Goal: Information Seeking & Learning: Find specific fact

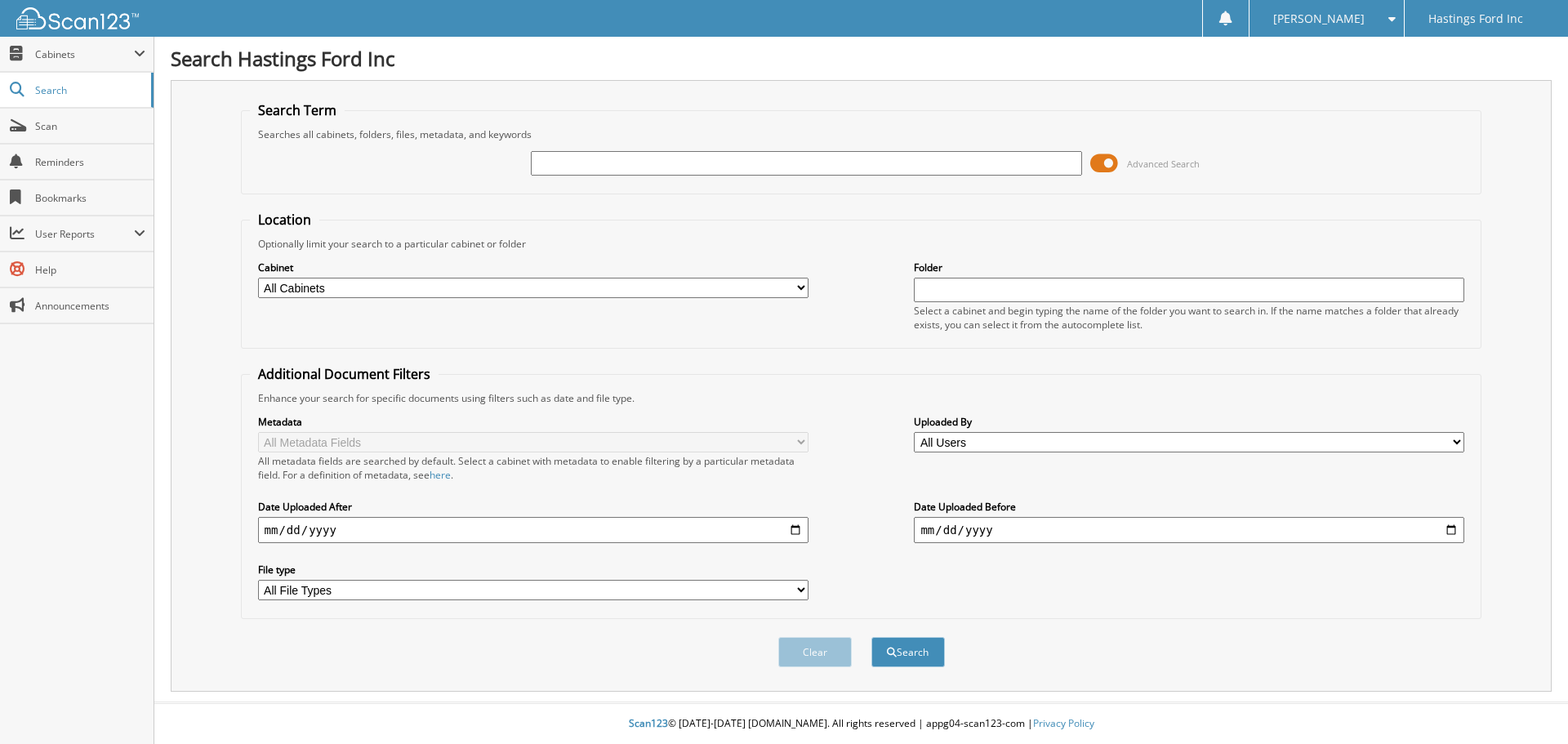
click at [1105, 154] on span at bounding box center [1103, 164] width 28 height 25
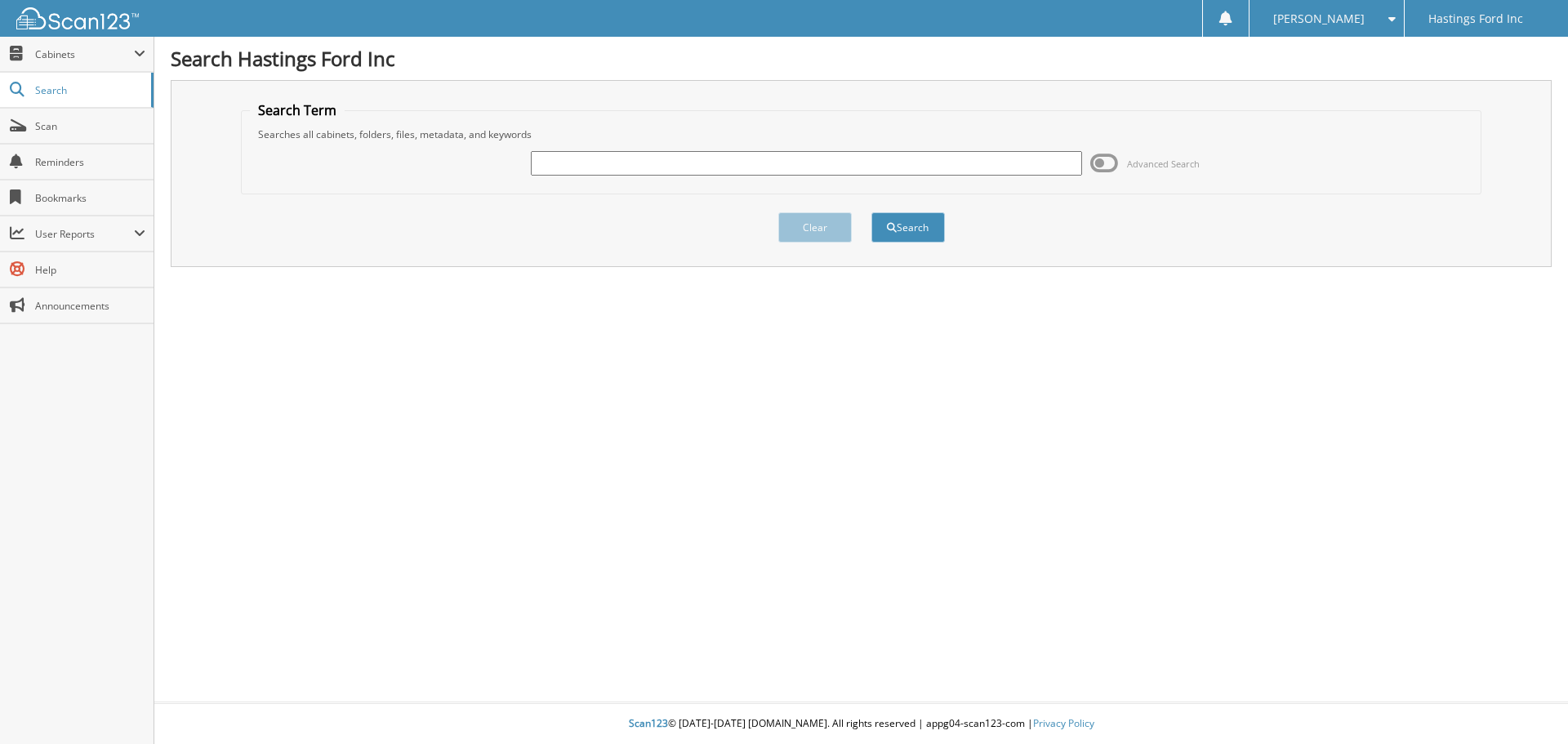
click at [812, 163] on input "text" at bounding box center [805, 164] width 550 height 25
type input "2557863"
click at [871, 213] on button "Search" at bounding box center [908, 228] width 74 height 30
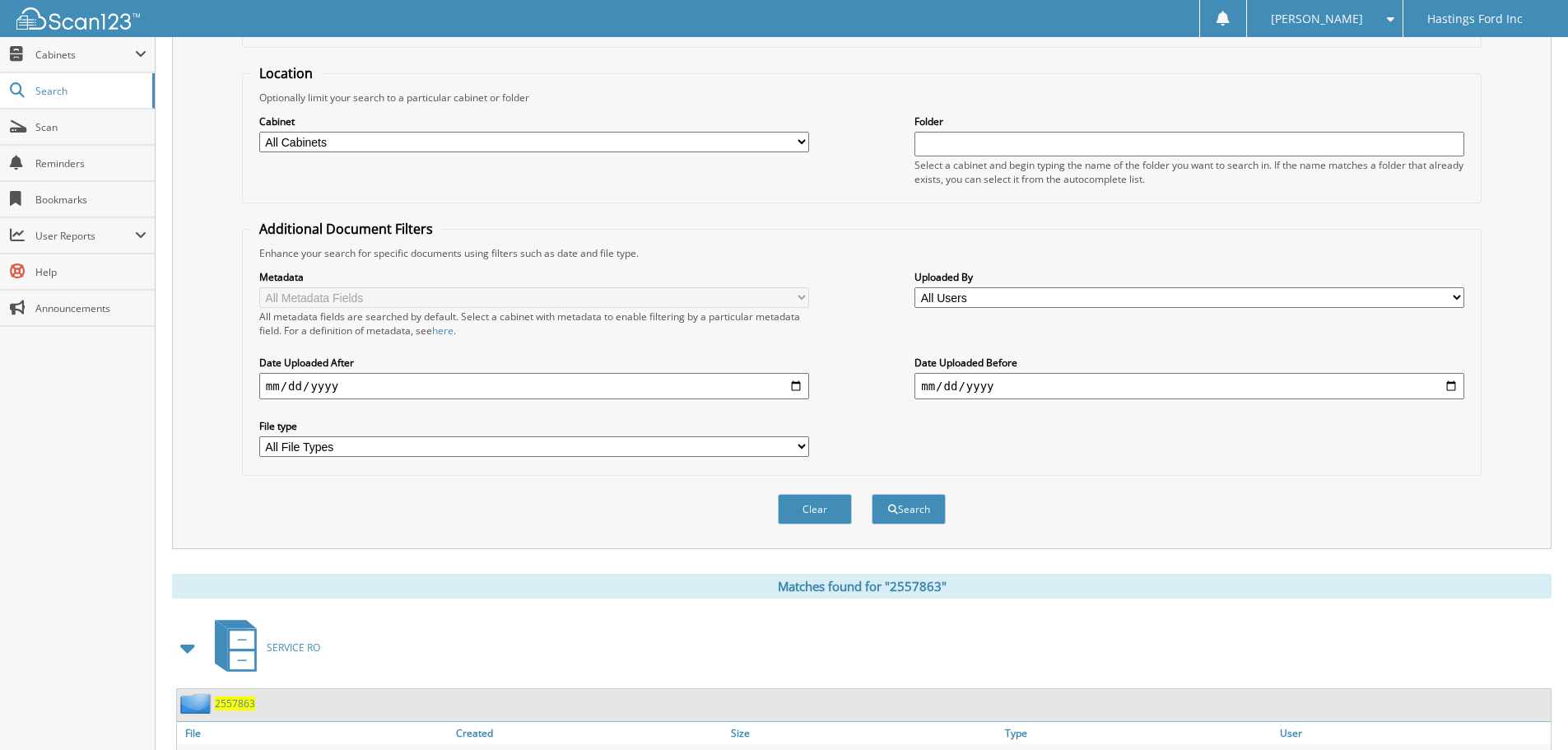
scroll to position [235, 0]
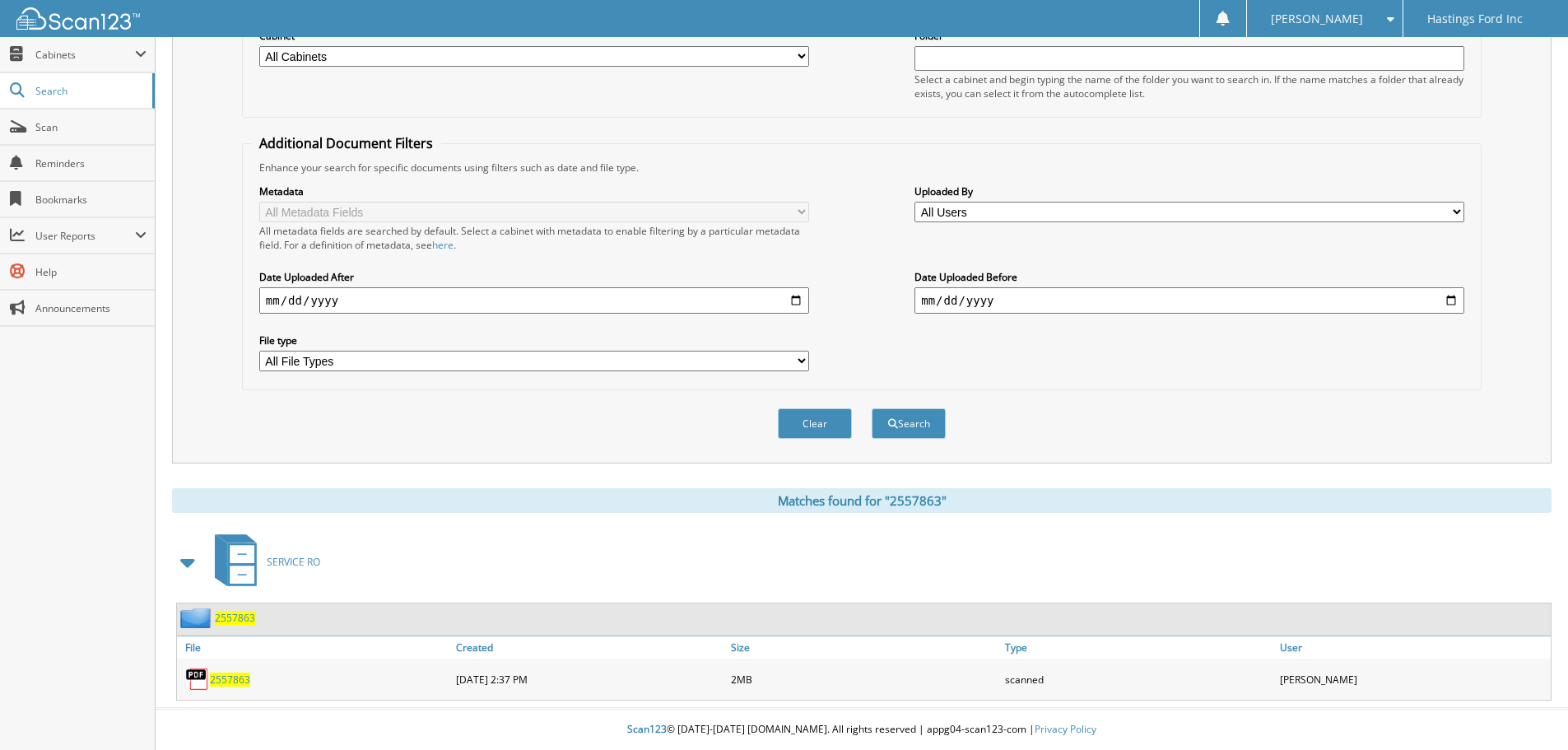
click at [228, 676] on span "2557863" at bounding box center [230, 680] width 40 height 14
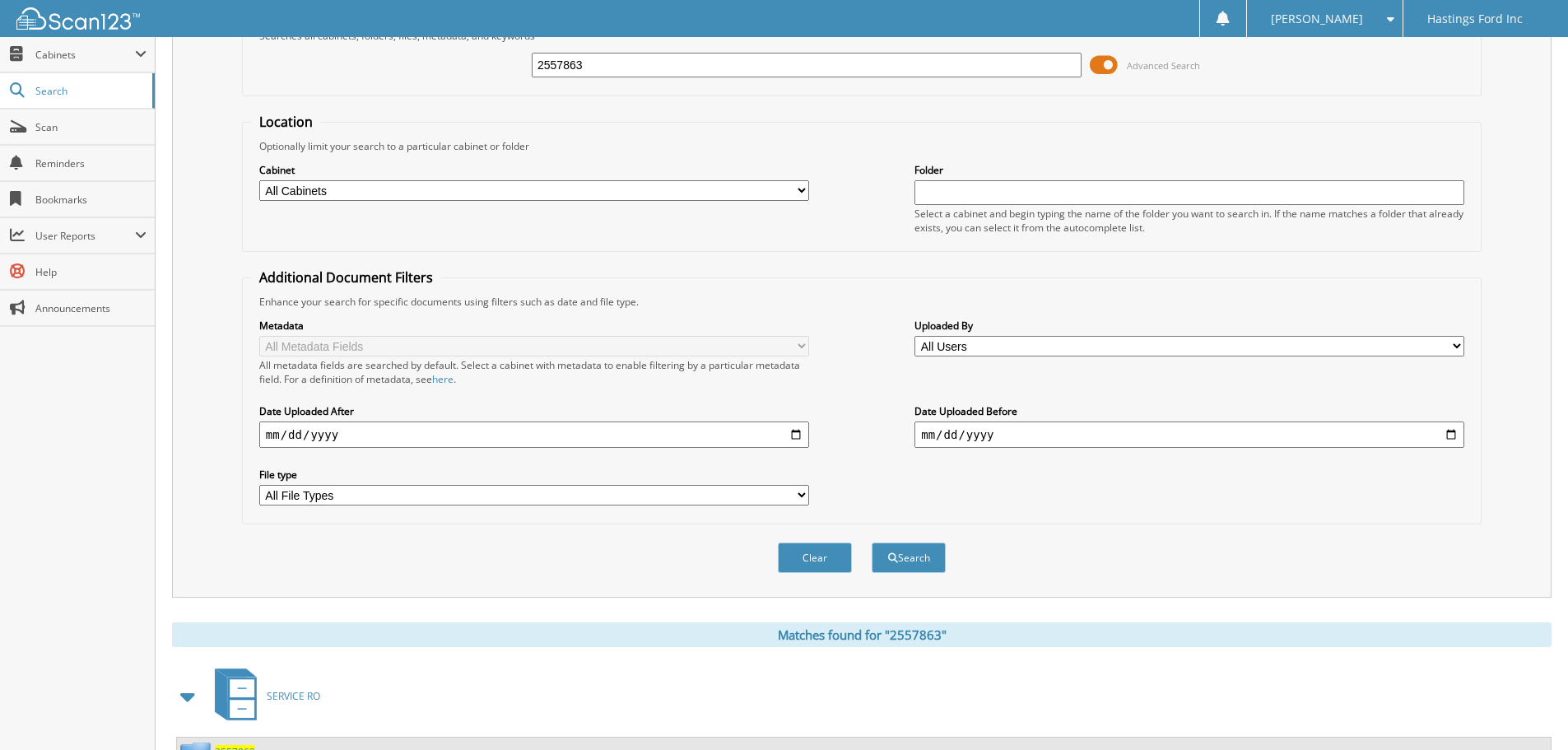
scroll to position [0, 0]
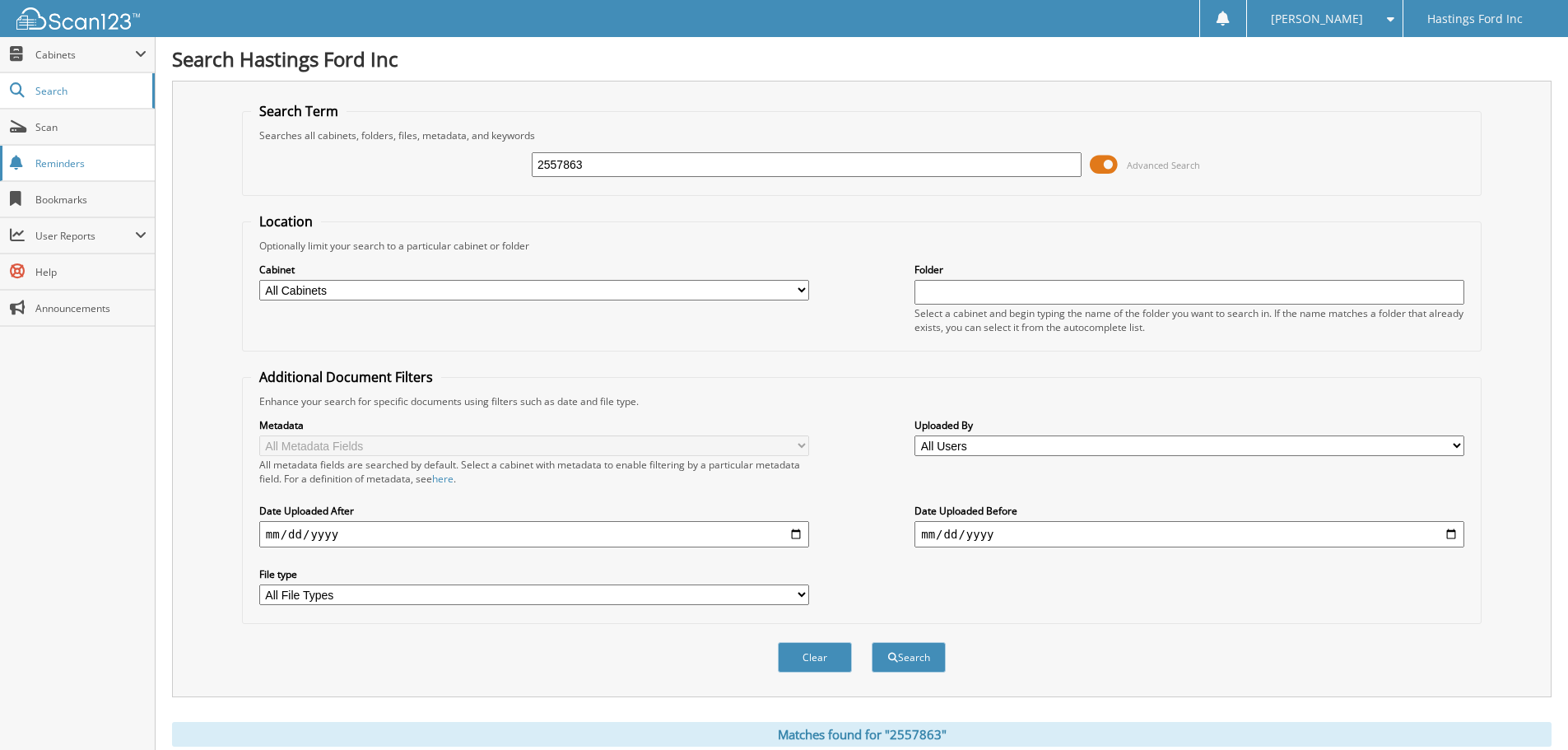
drag, startPoint x: 607, startPoint y: 172, endPoint x: 67, endPoint y: 151, distance: 540.4
click at [74, 151] on body "Danae W. Settings Logout Hastings Ford Inc Close Cabinets My Company Email Addr…" at bounding box center [784, 492] width 1568 height 984
type input "23199992"
click at [872, 642] on button "Search" at bounding box center [909, 658] width 74 height 31
click at [574, 165] on input "23199992" at bounding box center [806, 165] width 550 height 25
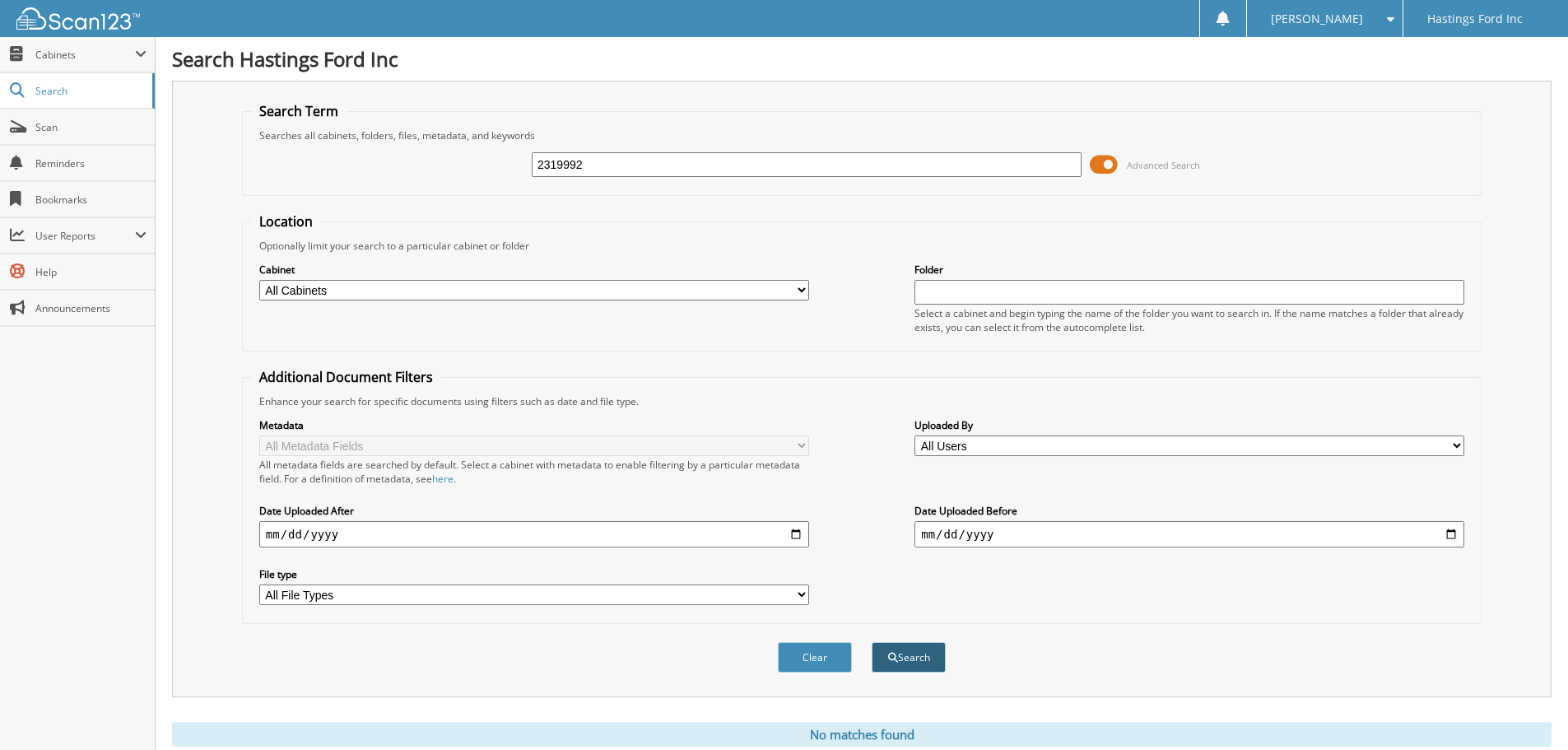
type input "2319992"
click at [917, 658] on button "Search" at bounding box center [909, 658] width 74 height 31
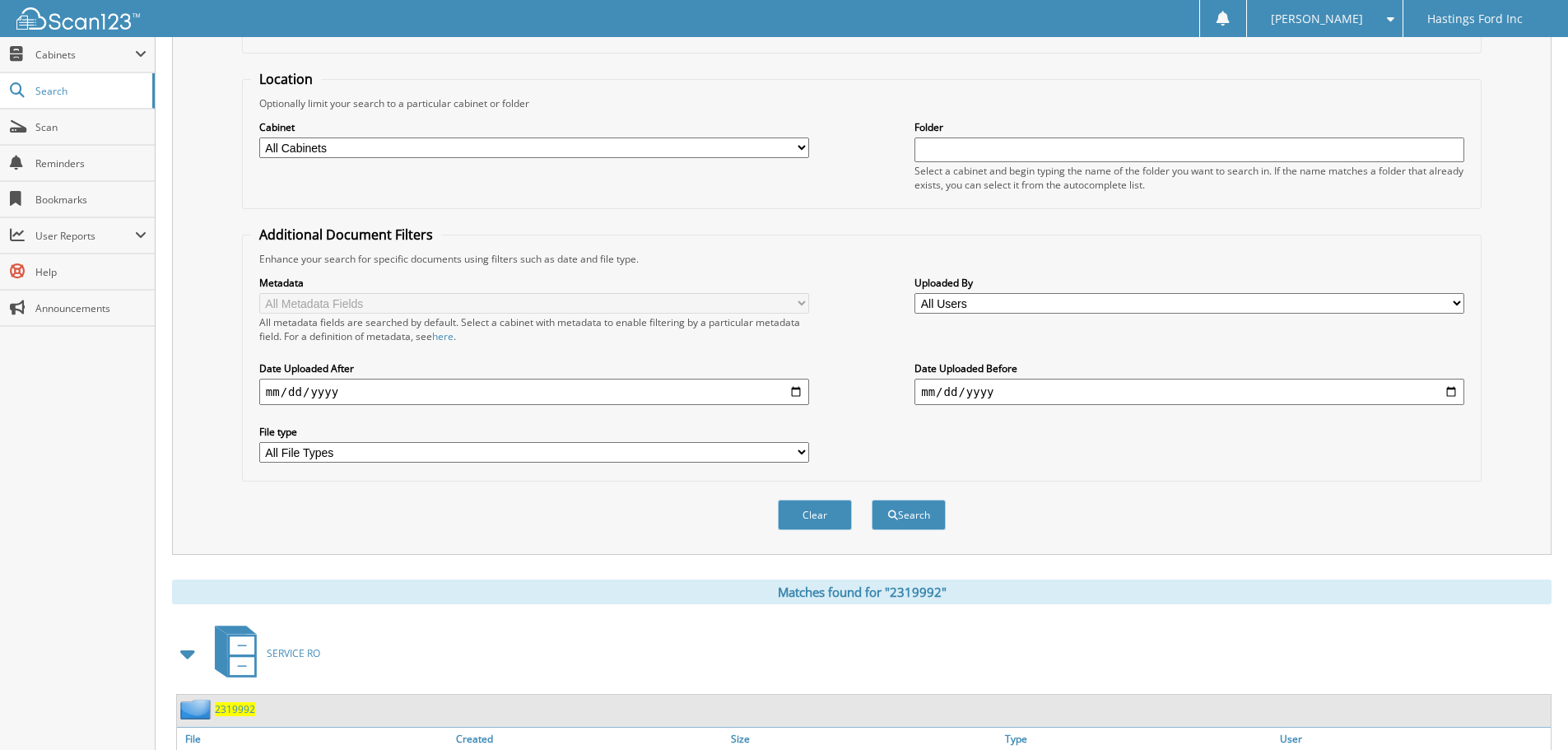
scroll to position [235, 0]
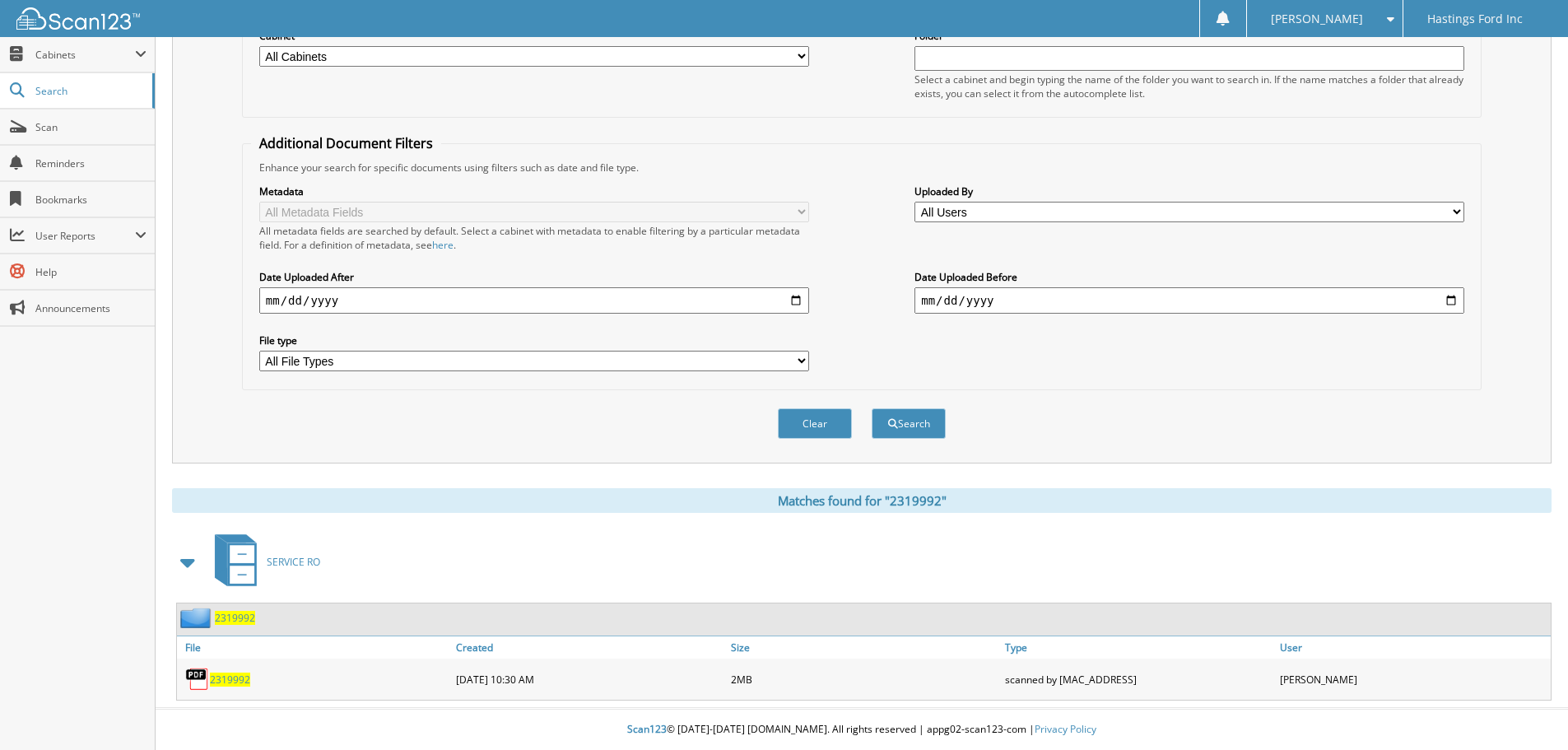
click at [240, 685] on span "2319992" at bounding box center [230, 680] width 40 height 14
